Goal: Task Accomplishment & Management: Manage account settings

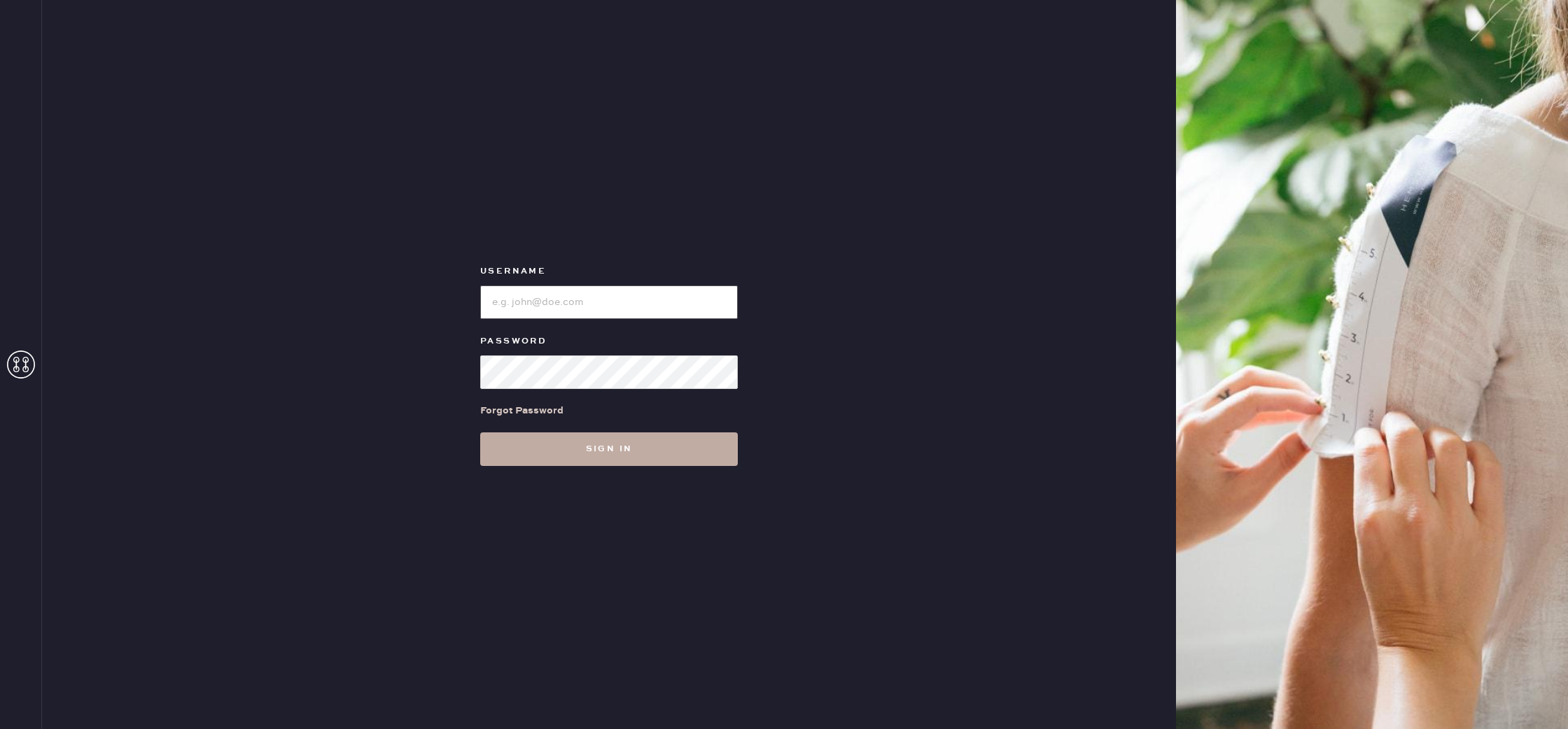
type input "reformationbond"
click at [638, 443] on button "Sign in" at bounding box center [609, 449] width 257 height 34
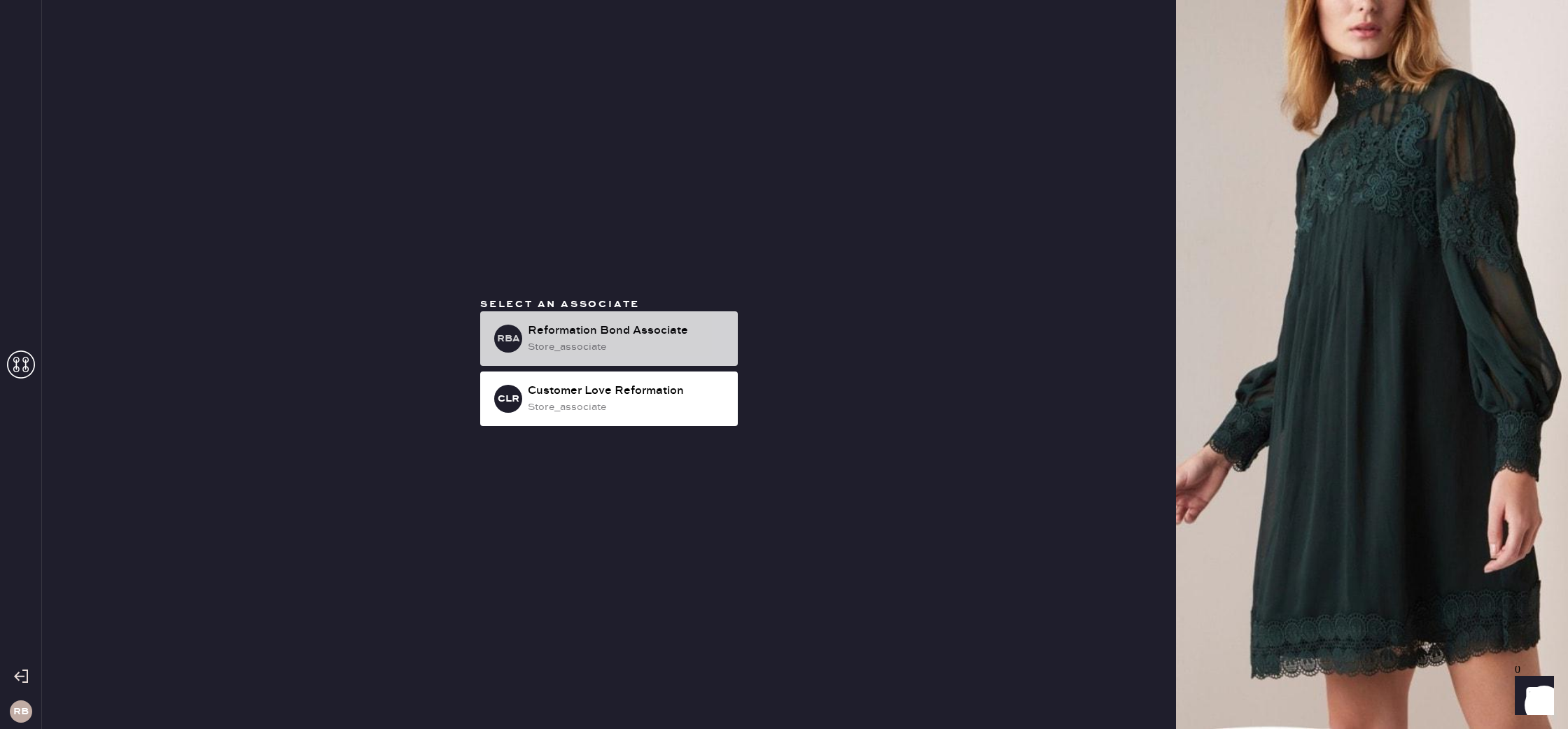
click at [605, 319] on div "RBA Reformation Bond Associate store_associate" at bounding box center [609, 339] width 257 height 54
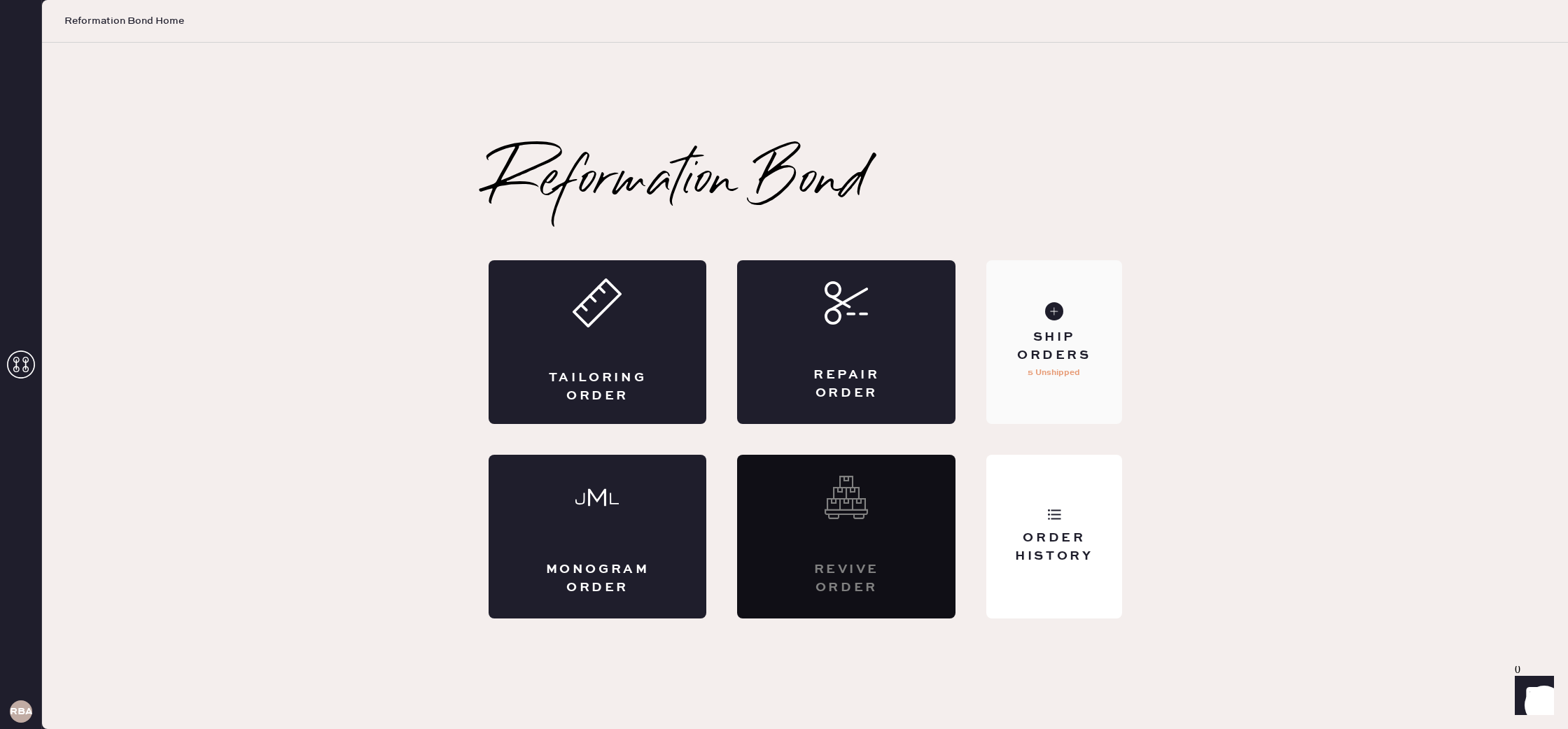
click at [1070, 320] on div "Ship Orders 5 Unshipped" at bounding box center [1054, 342] width 135 height 164
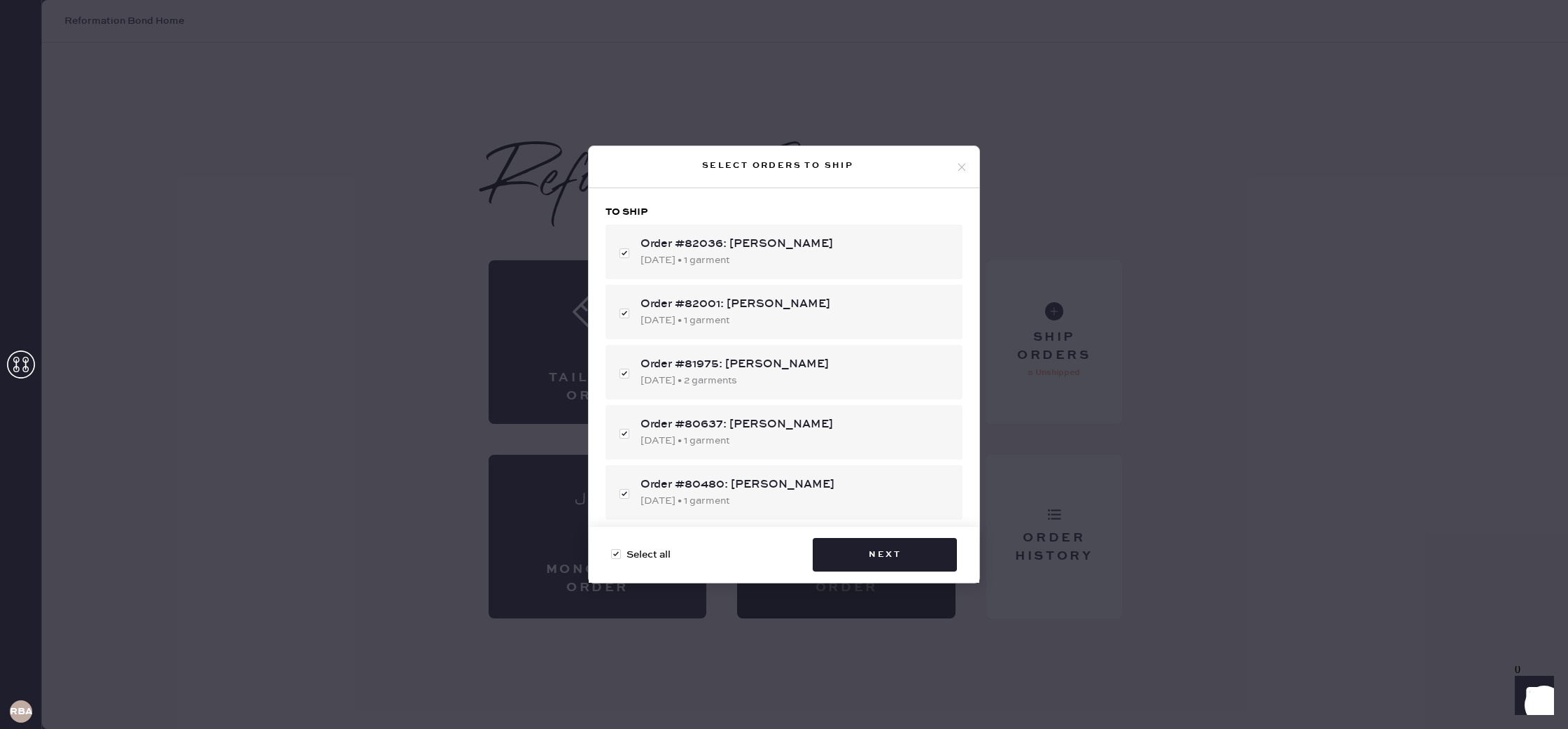
click at [615, 550] on div at bounding box center [615, 554] width 10 height 10
click at [612, 548] on input "Select all" at bounding box center [611, 547] width 1 height 1
checkbox input "false"
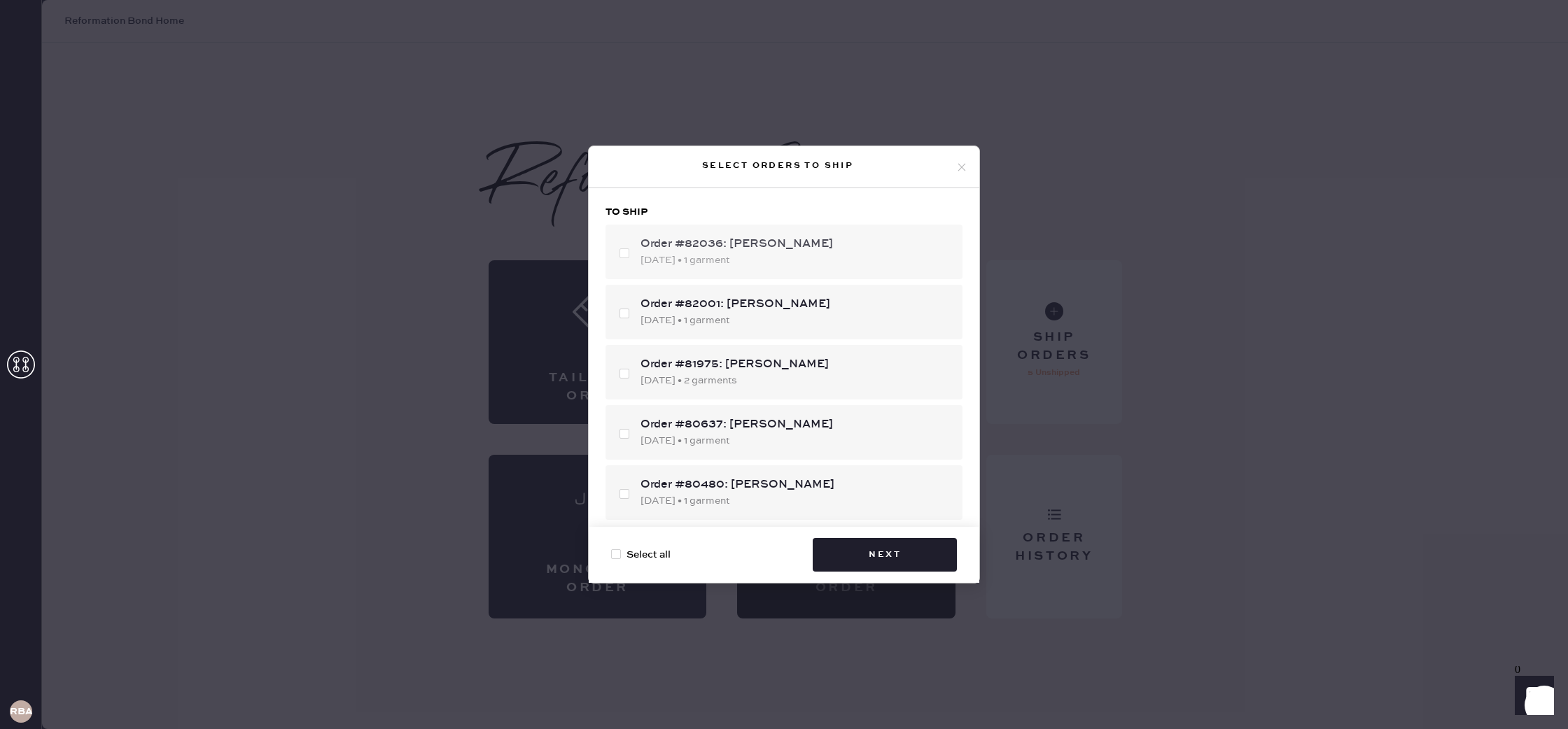
checkbox input "false"
click at [631, 316] on div "Order #82001: [PERSON_NAME] [DATE] • 1 garment" at bounding box center [784, 312] width 357 height 54
checkbox input "true"
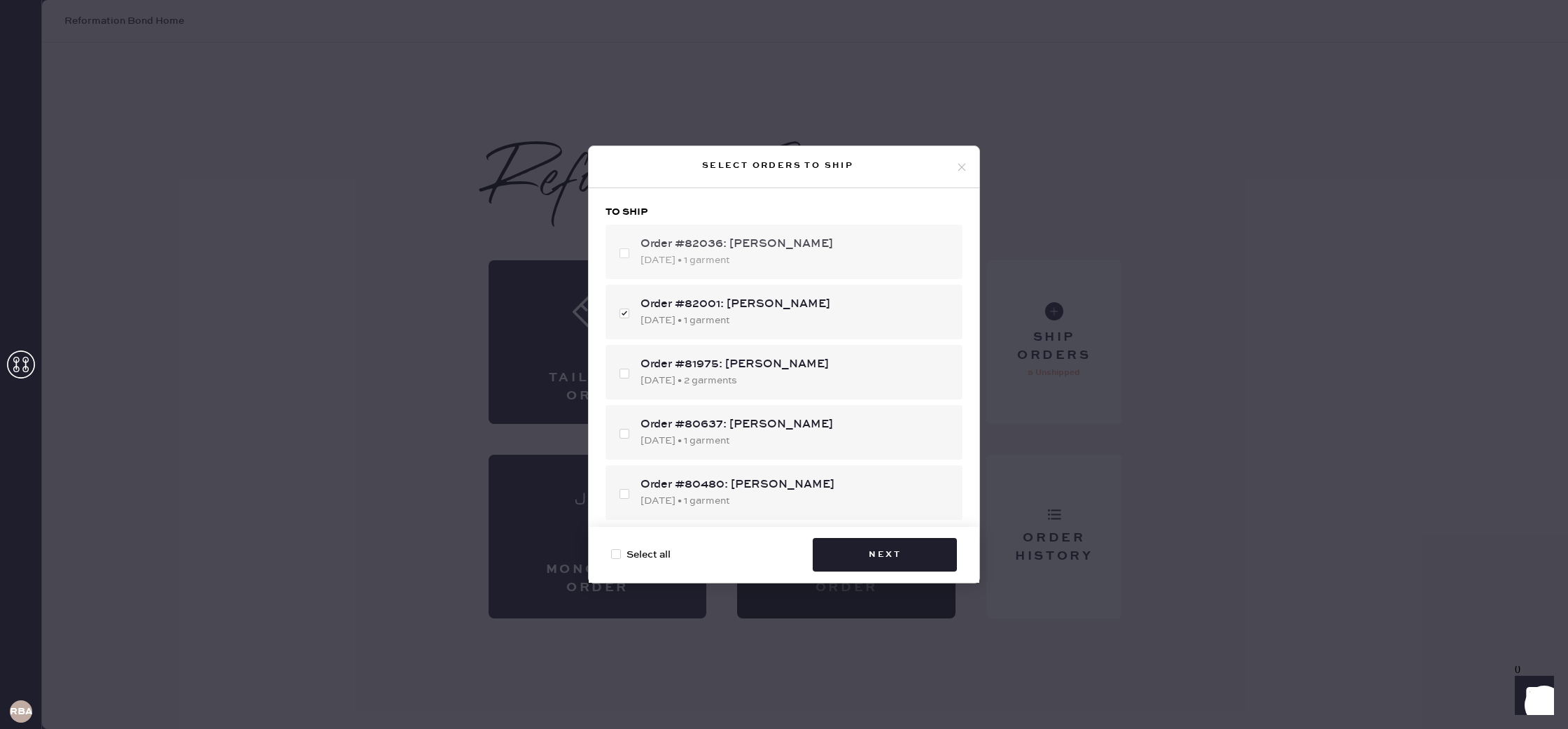
click at [727, 273] on div "Order #82036: [PERSON_NAME] [DATE] • 1 garment" at bounding box center [784, 252] width 357 height 54
checkbox input "true"
click at [706, 367] on div "Order #81975: [PERSON_NAME]" at bounding box center [795, 364] width 311 height 17
checkbox input "true"
click at [862, 557] on button "Next" at bounding box center [885, 555] width 144 height 34
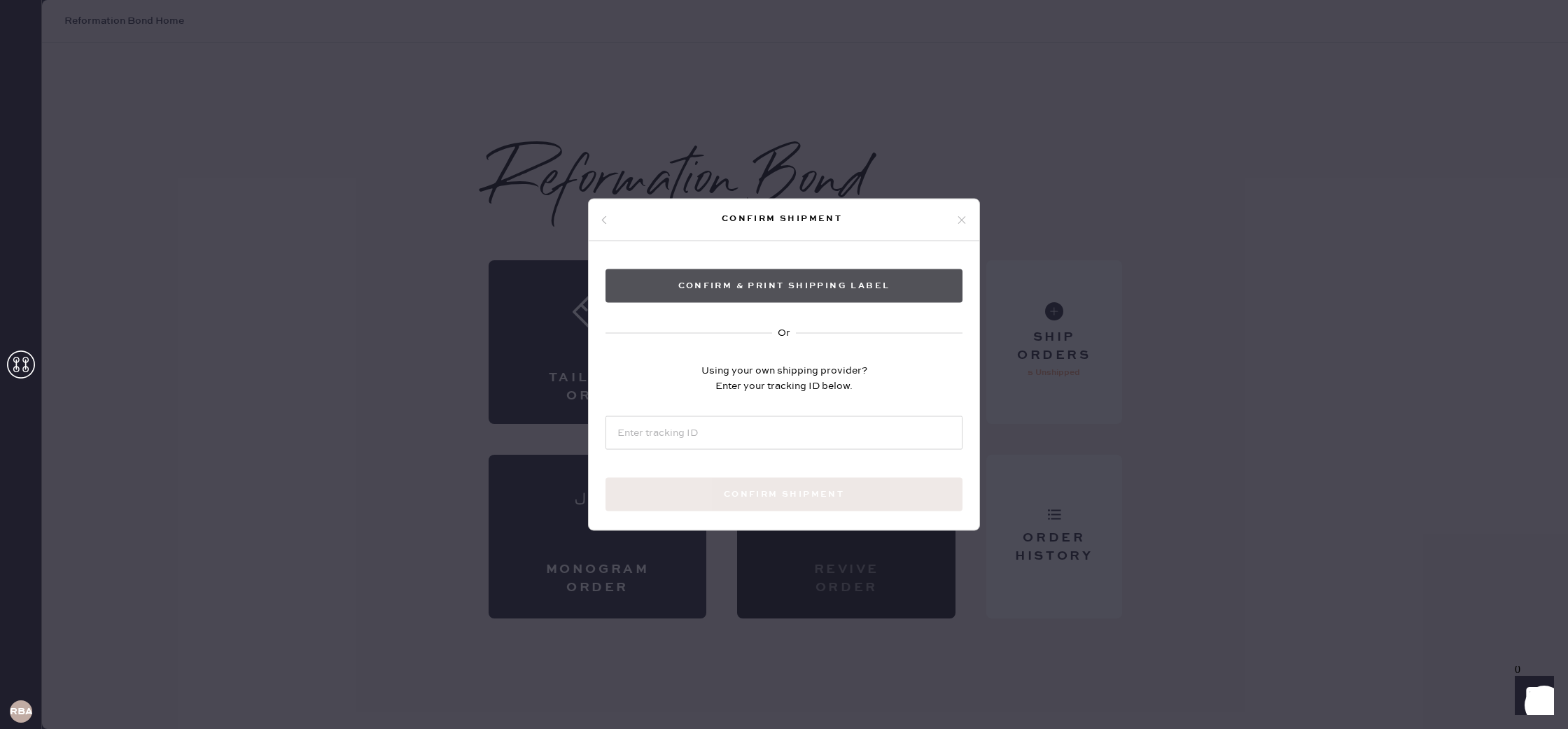
click at [812, 279] on button "Confirm & Print shipping label" at bounding box center [784, 287] width 357 height 34
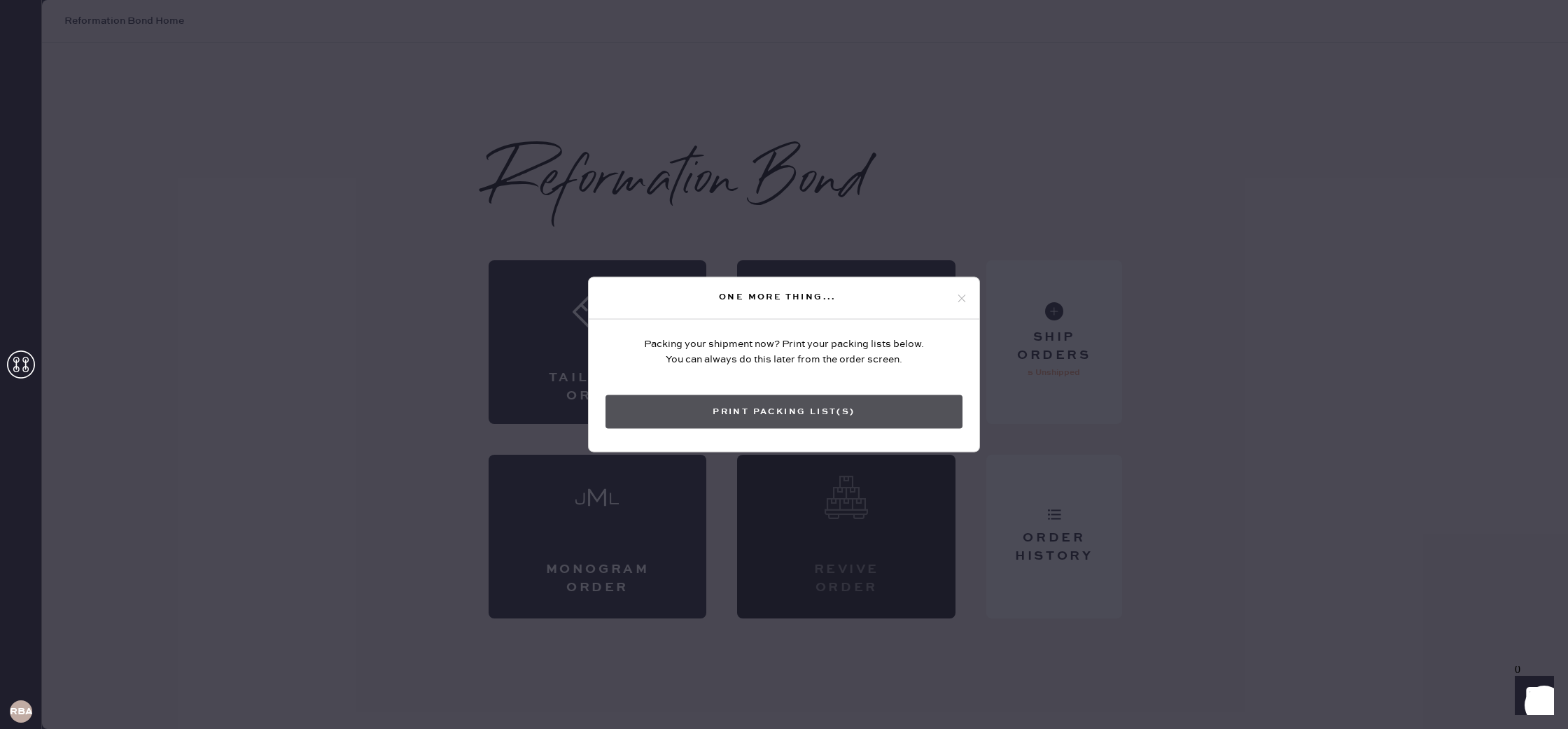
click at [760, 402] on button "Print Packing List(s)" at bounding box center [784, 412] width 357 height 34
